Goal: Task Accomplishment & Management: Manage account settings

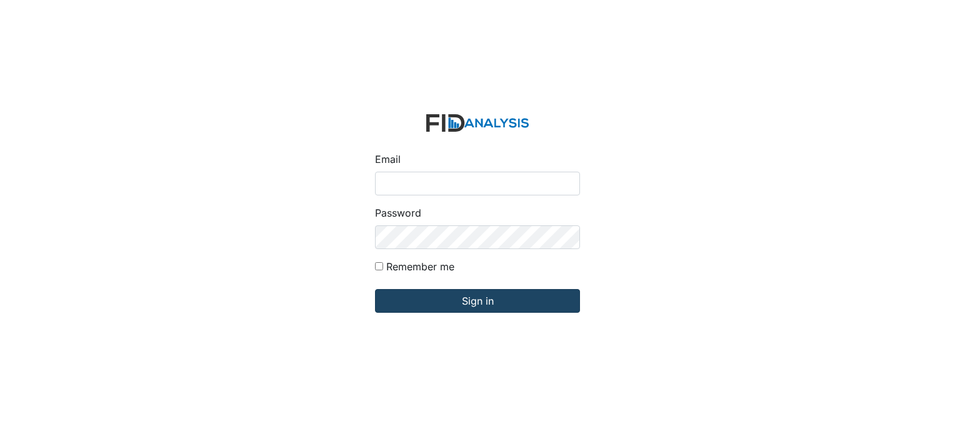
type input "[PERSON_NAME][EMAIL_ADDRESS][DOMAIN_NAME]"
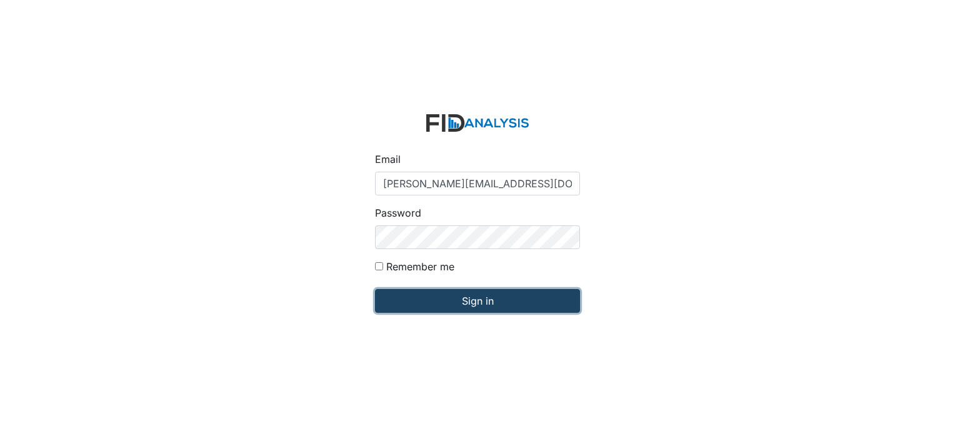
click at [417, 295] on input "Sign in" at bounding box center [477, 301] width 205 height 24
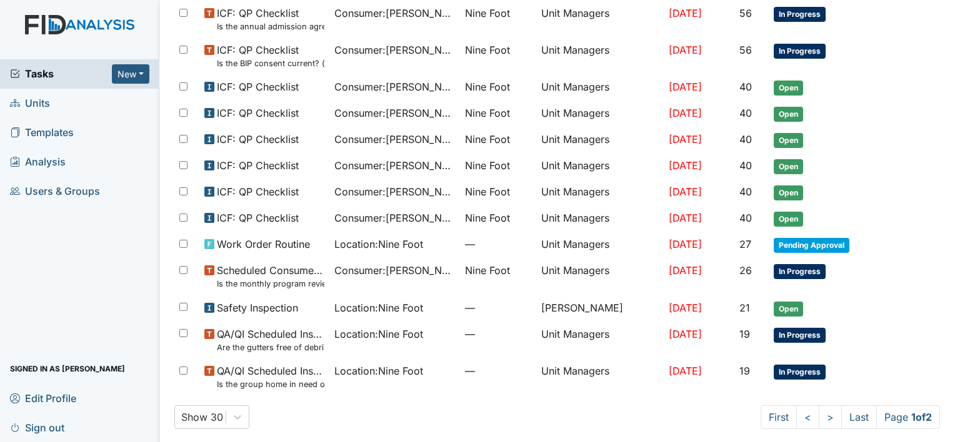
scroll to position [724, 0]
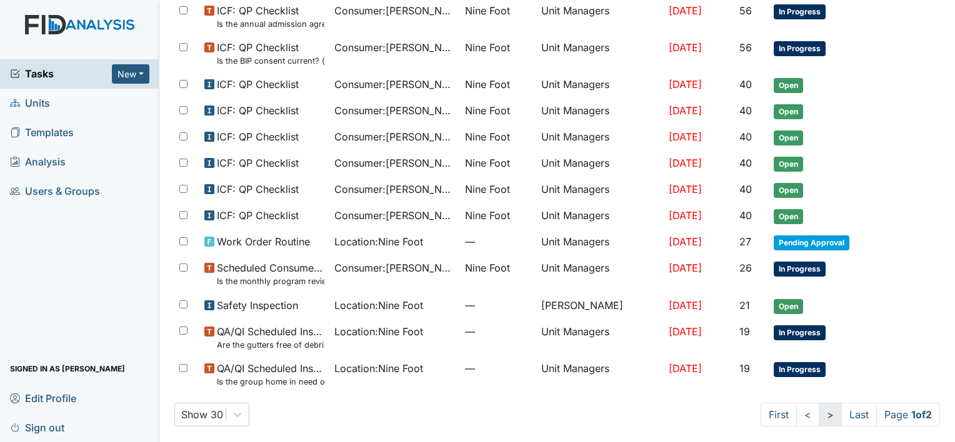
click at [819, 410] on link ">" at bounding box center [830, 415] width 23 height 24
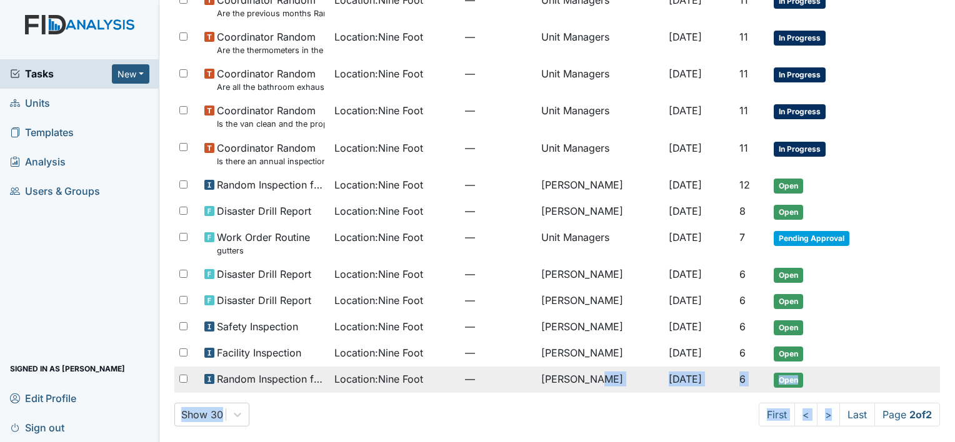
drag, startPoint x: 818, startPoint y: 410, endPoint x: 586, endPoint y: 383, distance: 234.0
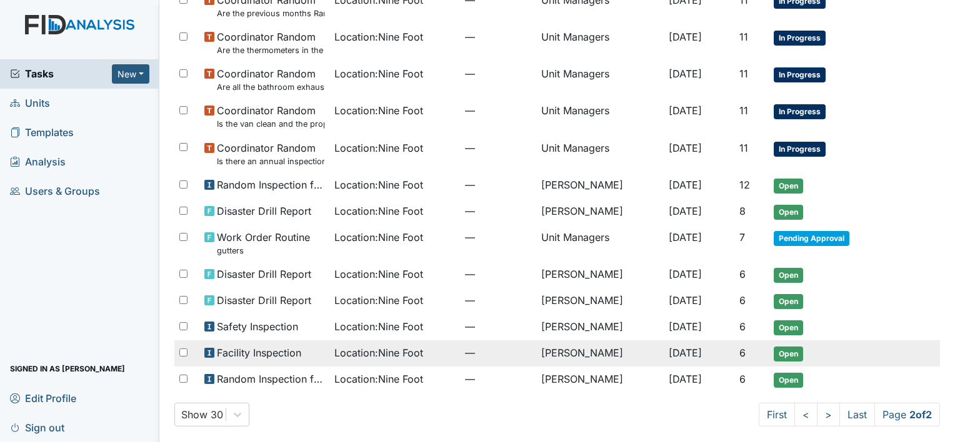
click at [920, 360] on tr "Facility Inspection Location : Nine Foot — Monica Carter Sep 25, 2025 6 Open" at bounding box center [557, 354] width 766 height 26
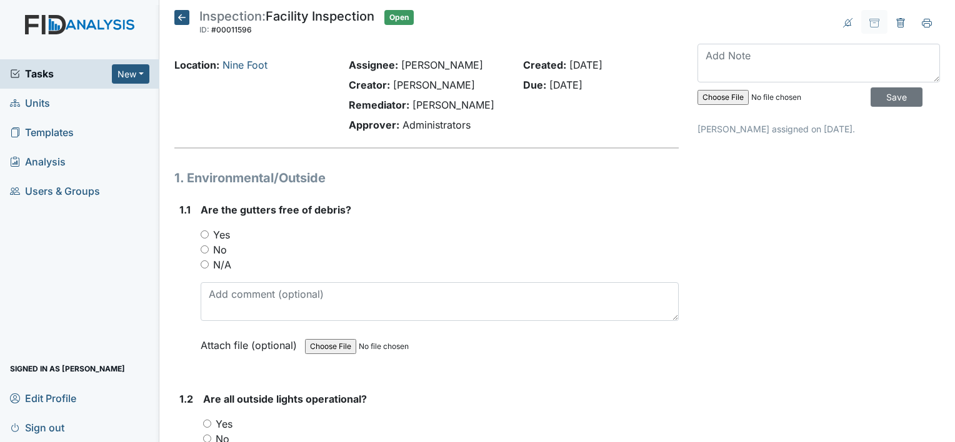
drag, startPoint x: 0, startPoint y: 0, endPoint x: 870, endPoint y: 365, distance: 943.4
click at [179, 16] on icon at bounding box center [181, 17] width 15 height 15
